Goal: Task Accomplishment & Management: Manage account settings

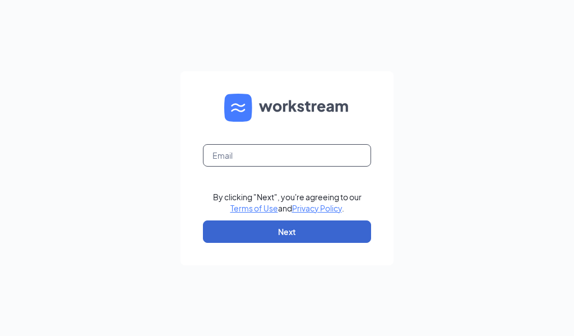
type input "[EMAIL_ADDRESS][DOMAIN_NAME]"
click at [267, 226] on button "Next" at bounding box center [287, 231] width 168 height 22
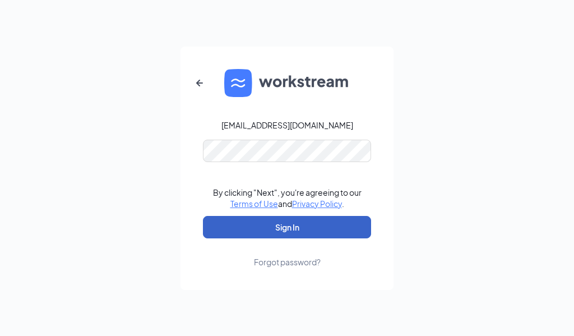
click at [276, 220] on button "Sign In" at bounding box center [287, 227] width 168 height 22
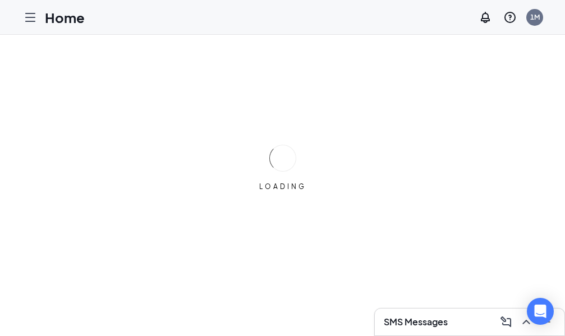
click at [0, 0] on link "Applicants" at bounding box center [0, 0] width 0 height 0
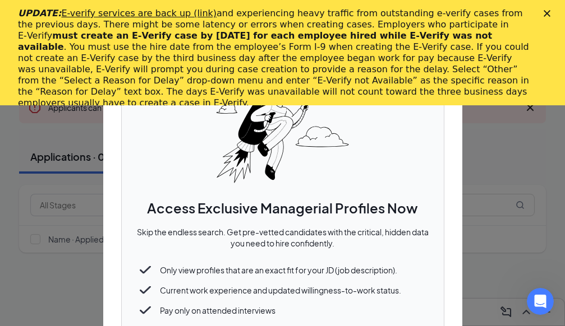
scroll to position [224, 0]
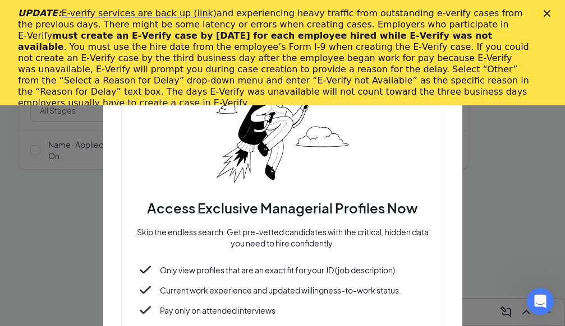
click at [550, 12] on polygon "Close" at bounding box center [546, 13] width 7 height 7
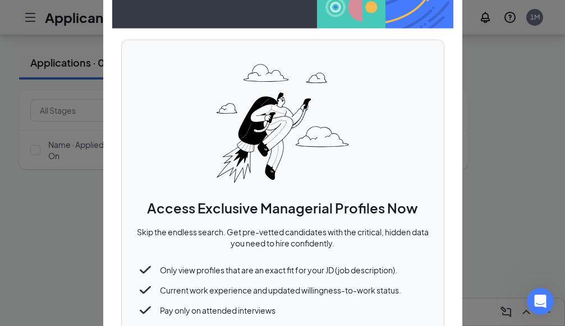
scroll to position [155, 0]
drag, startPoint x: 445, startPoint y: 189, endPoint x: 424, endPoint y: 150, distance: 44.4
click at [424, 150] on div "Access Exclusive Managerial Profiles Now Skip the endless search. Get pre-vette…" at bounding box center [282, 206] width 323 height 335
drag, startPoint x: 91, startPoint y: 206, endPoint x: 465, endPoint y: 96, distance: 389.2
click at [160, 326] on div "Access Exclusive Managerial Profiles Now Skip the endless search. Get pre-vette…" at bounding box center [282, 326] width 565 height 0
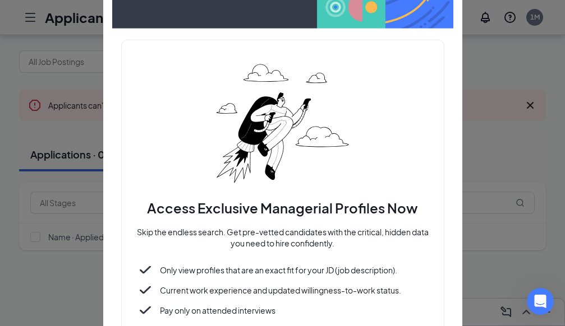
scroll to position [0, 0]
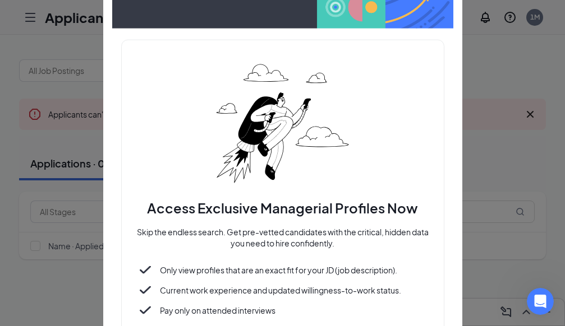
click at [481, 124] on div at bounding box center [282, 163] width 565 height 326
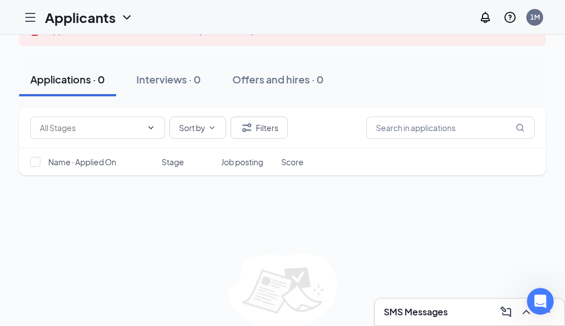
scroll to position [155, 0]
